Goal: Task Accomplishment & Management: Complete application form

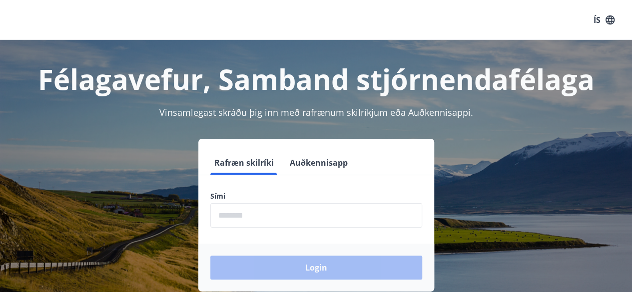
scroll to position [123, 0]
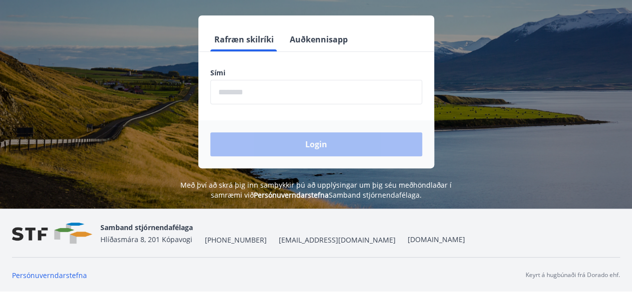
click at [246, 93] on input "phone" at bounding box center [316, 92] width 212 height 24
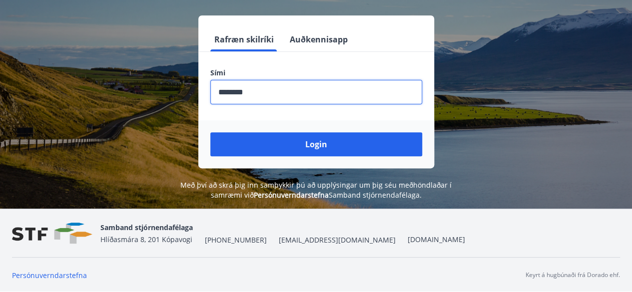
type input "********"
